Goal: Transaction & Acquisition: Purchase product/service

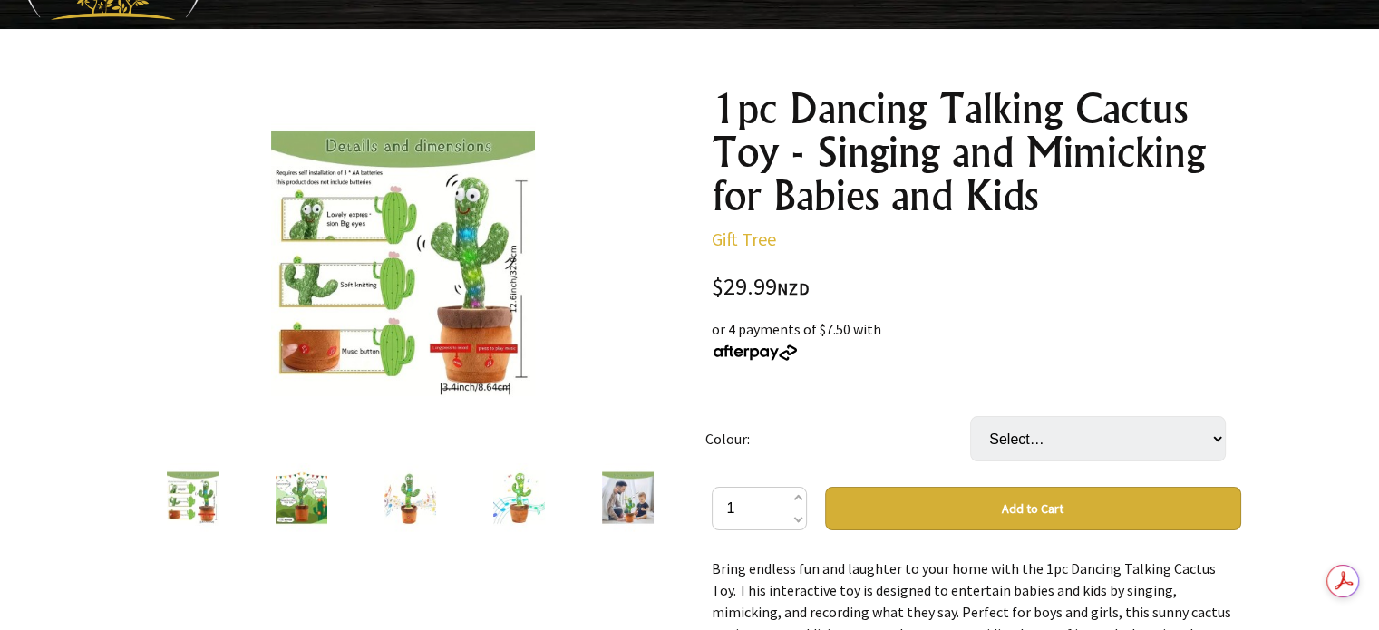
scroll to position [181, 0]
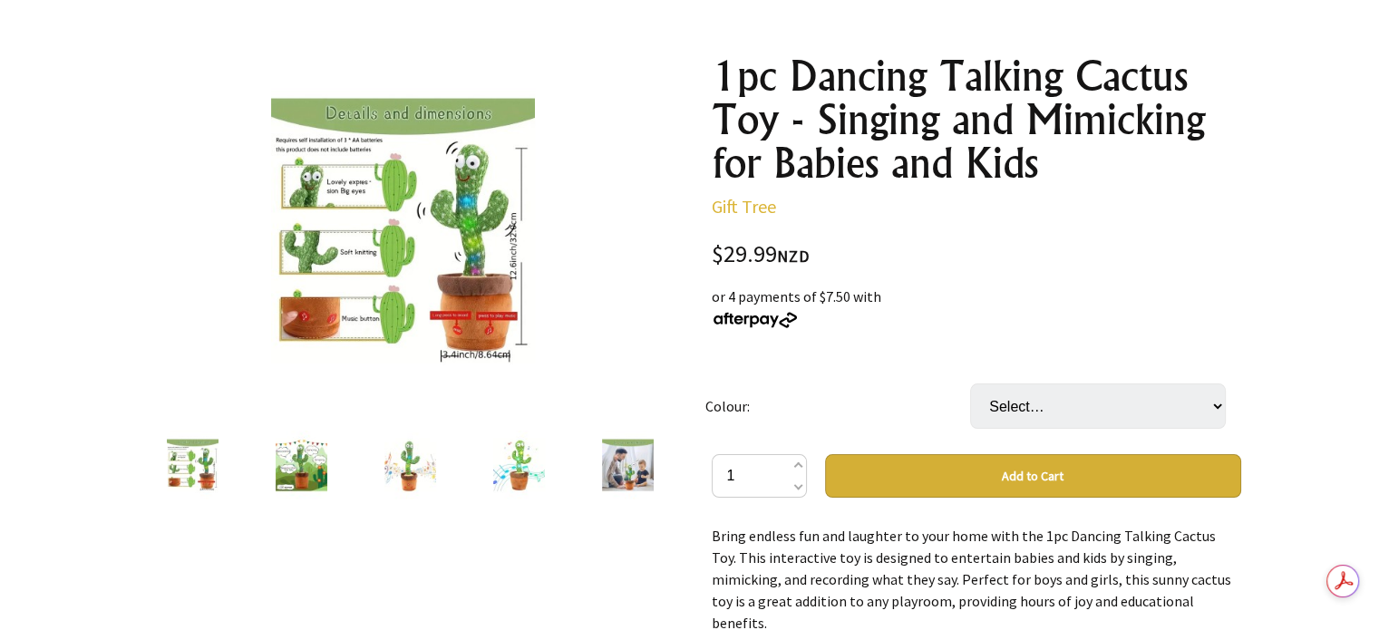
click at [621, 463] on img at bounding box center [628, 465] width 52 height 69
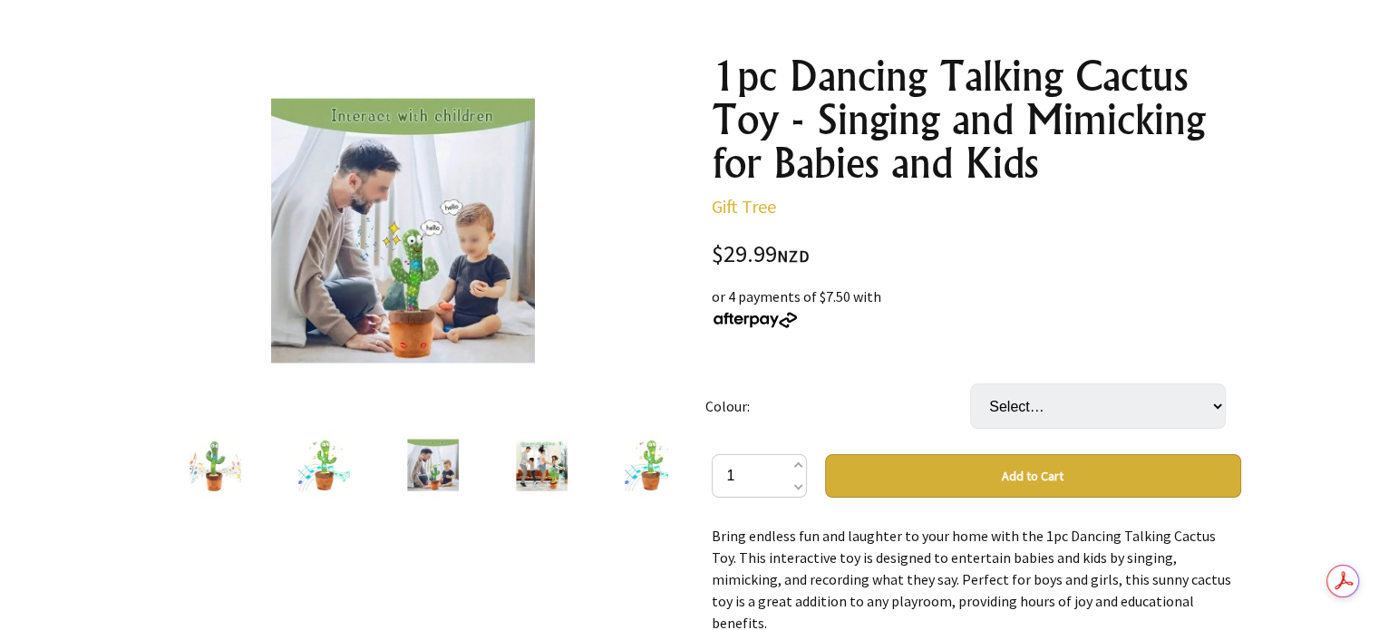
click at [621, 463] on div at bounding box center [651, 465] width 109 height 76
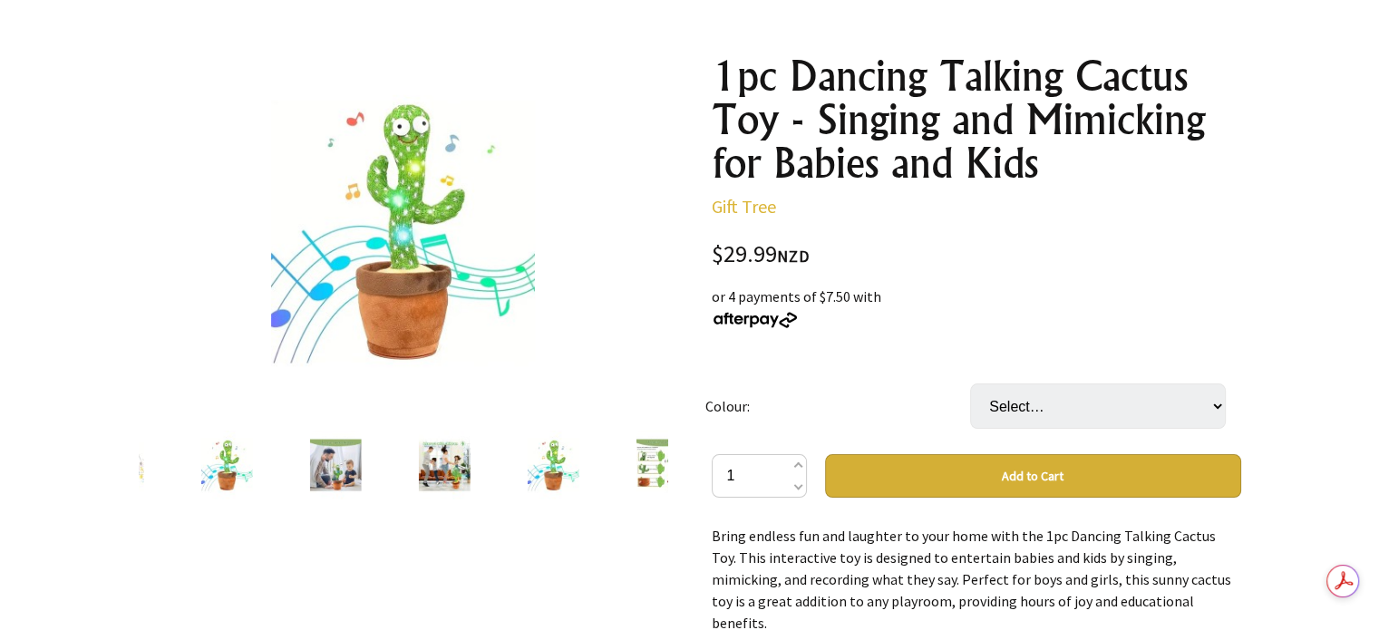
click at [621, 463] on div at bounding box center [662, 465] width 109 height 76
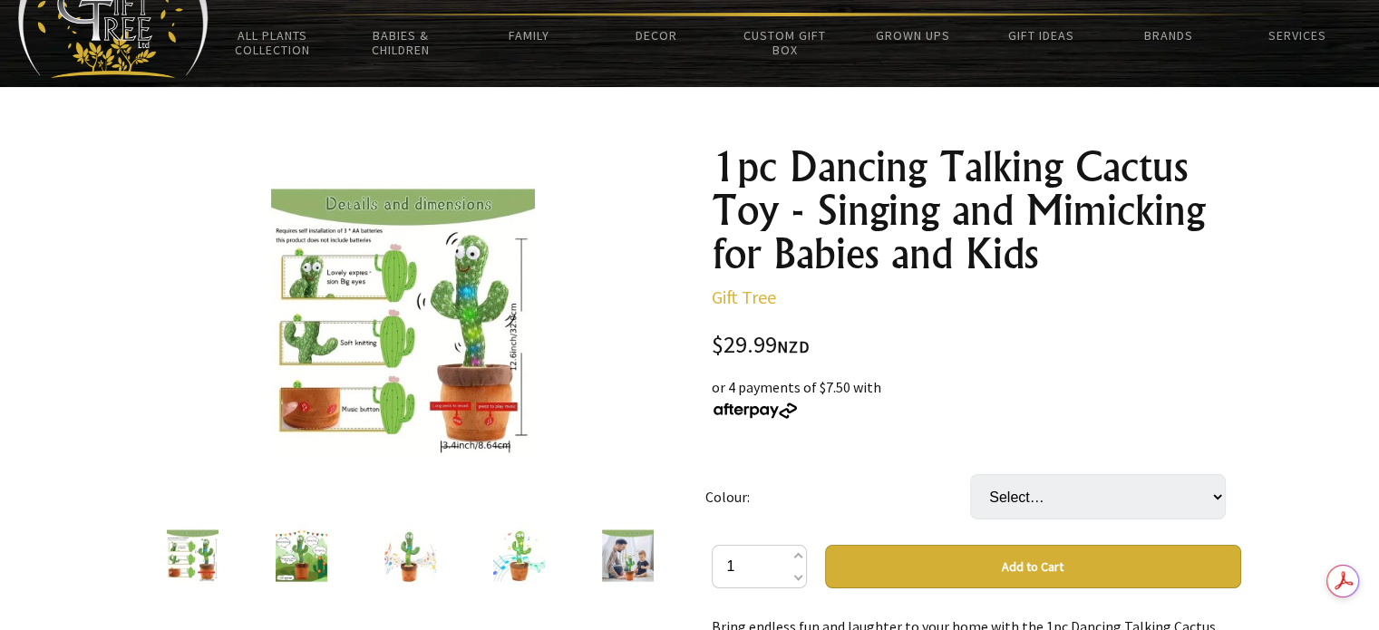
scroll to position [0, 0]
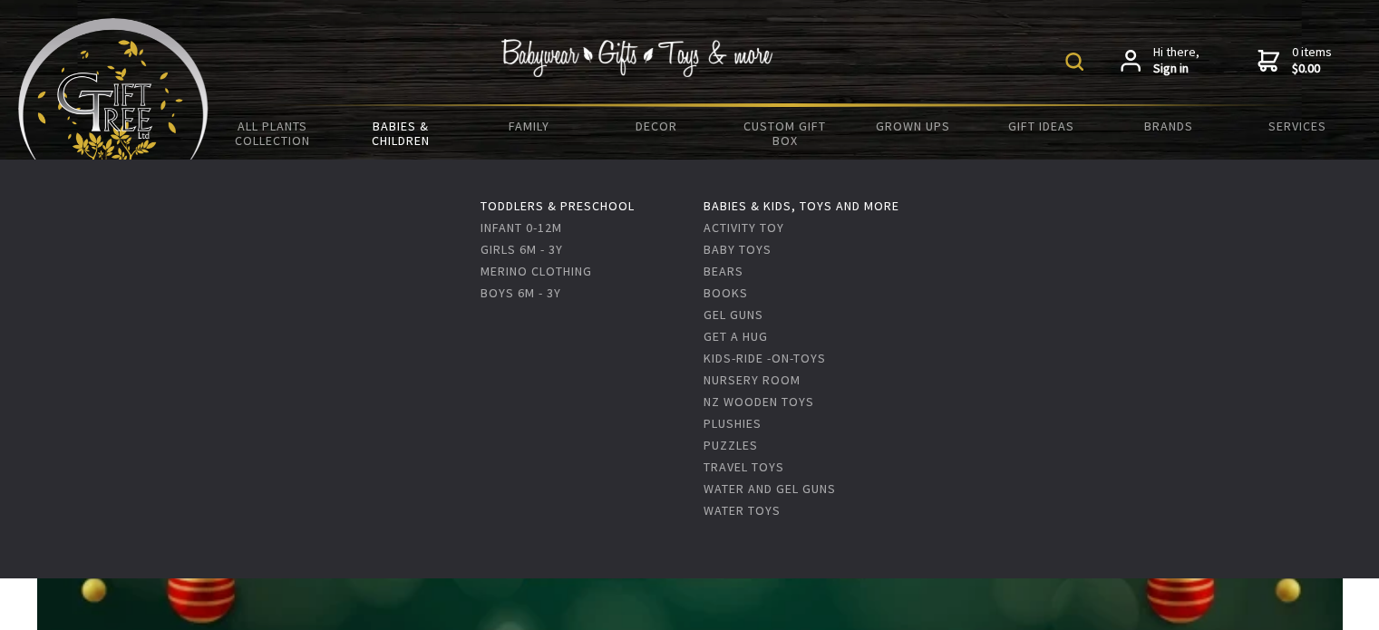
click at [398, 137] on link "Babies & Children" at bounding box center [400, 133] width 128 height 53
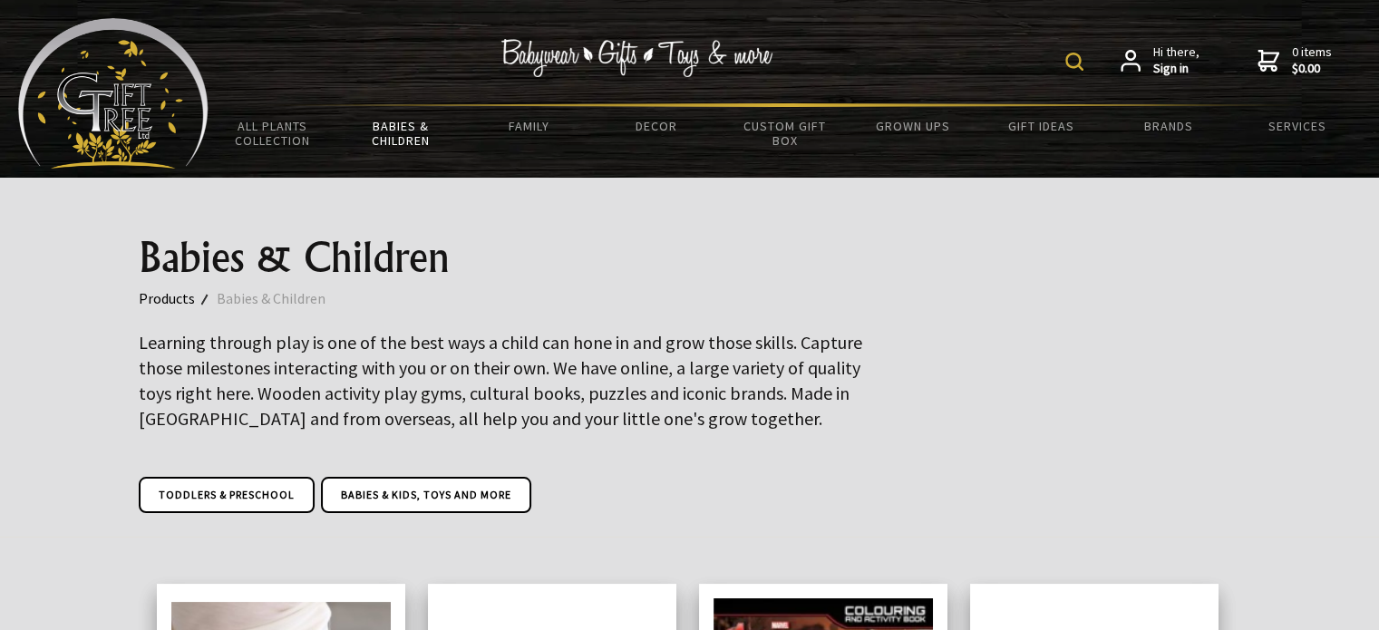
click at [1067, 61] on div "Hi there, Sign in 0 items $0.00" at bounding box center [785, 60] width 1153 height 85
click at [1070, 57] on img at bounding box center [1075, 62] width 18 height 18
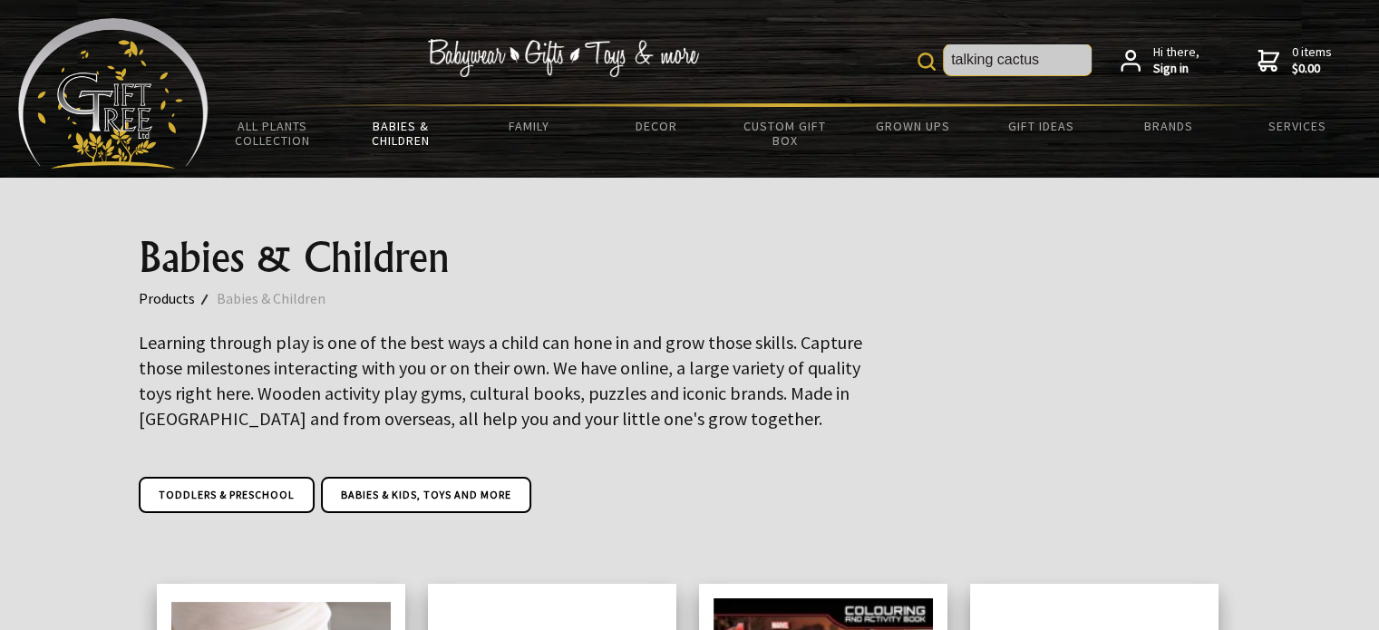
type input "talking cactus"
click at [927, 54] on img at bounding box center [927, 62] width 18 height 18
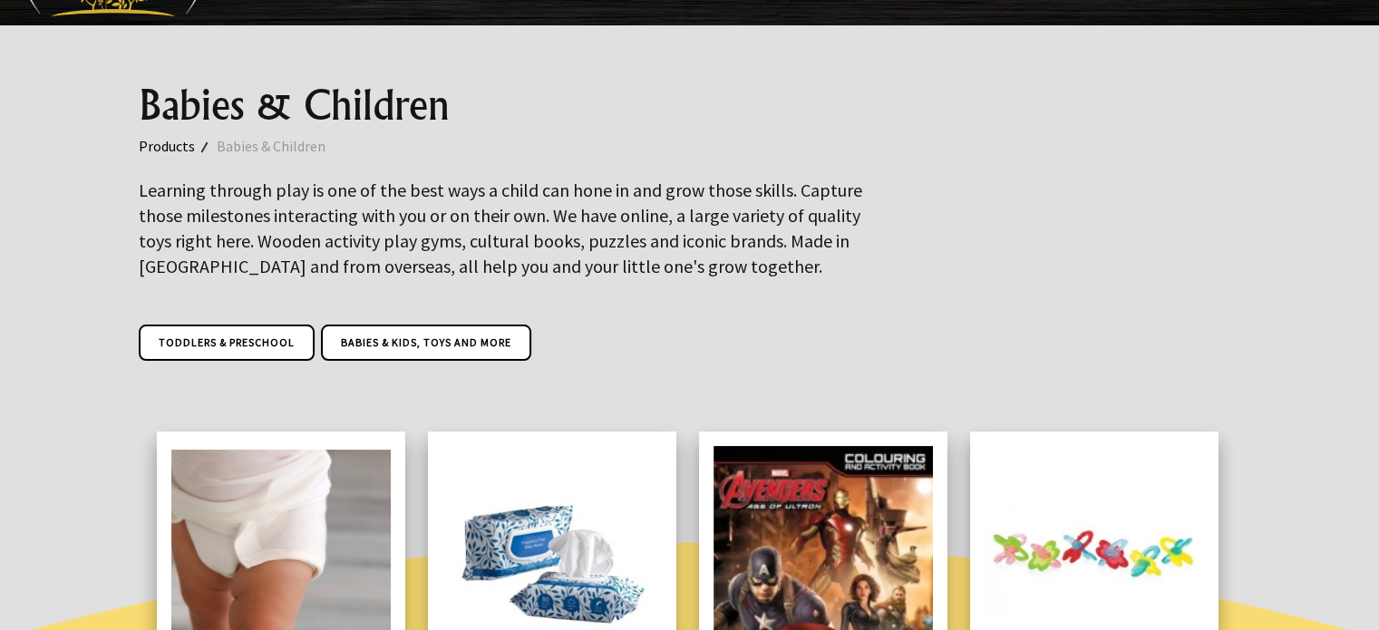
scroll to position [272, 0]
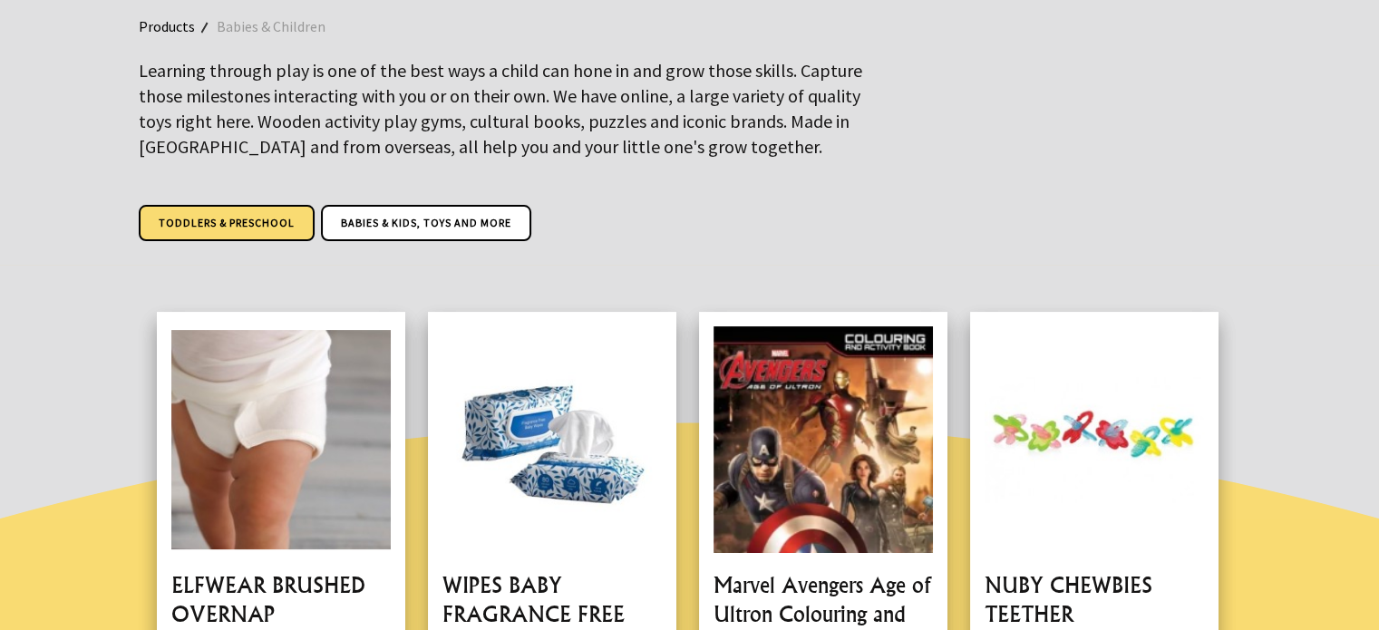
click at [186, 213] on link "Toddlers & Preschool" at bounding box center [227, 223] width 176 height 36
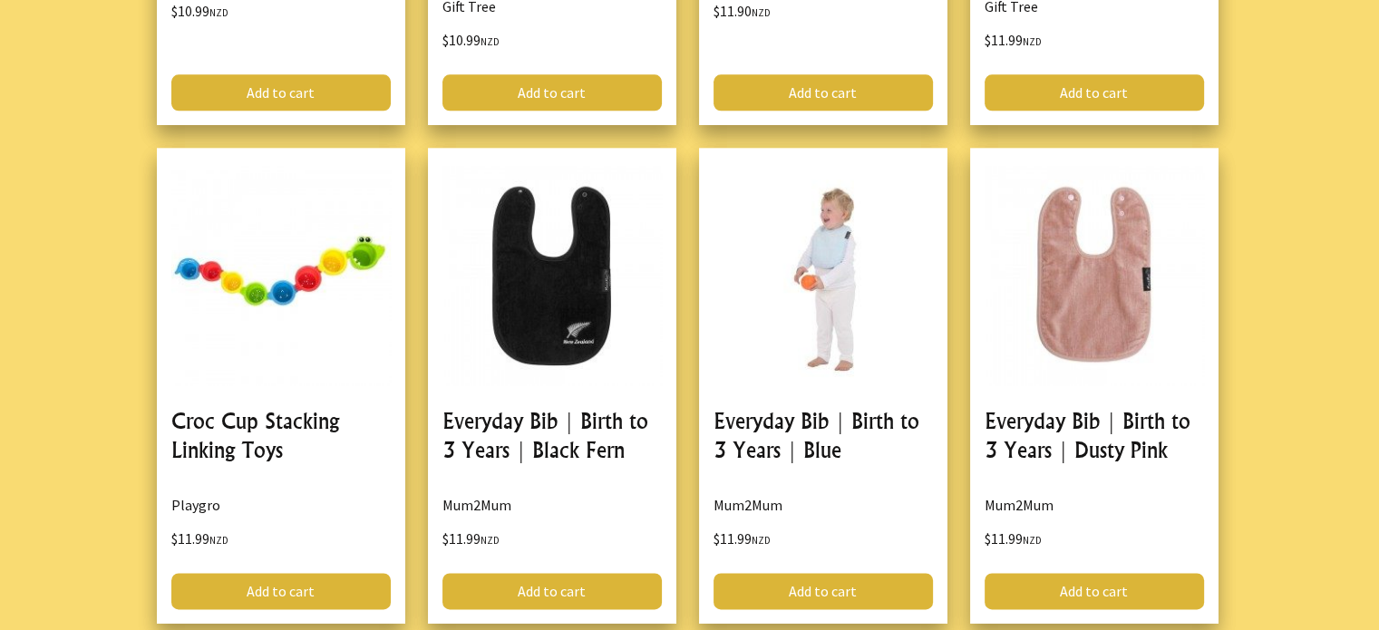
scroll to position [2721, 0]
